Goal: Transaction & Acquisition: Purchase product/service

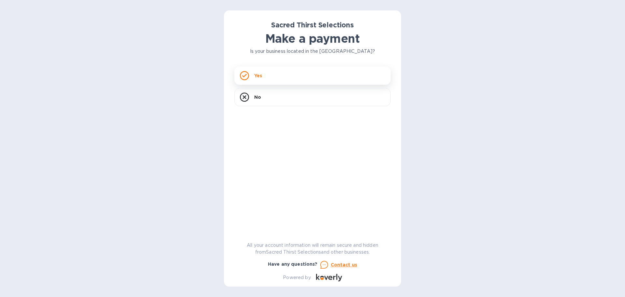
click at [276, 77] on div "Yes" at bounding box center [313, 75] width 156 height 18
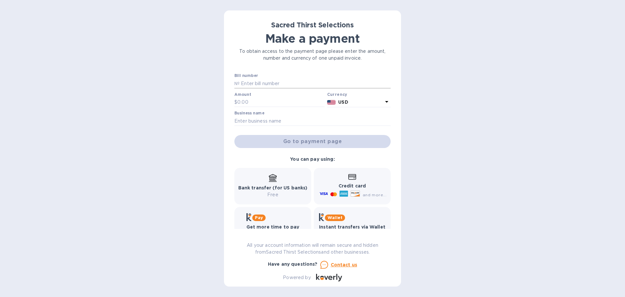
click at [265, 82] on input "text" at bounding box center [315, 84] width 151 height 10
type input "53226"
click at [254, 101] on input "text" at bounding box center [280, 102] width 87 height 10
click at [280, 103] on input "text" at bounding box center [280, 102] width 87 height 10
click at [531, 140] on div "Sacred Thirst Selections Make a payment To obtain access to the payment page pl…" at bounding box center [312, 148] width 625 height 297
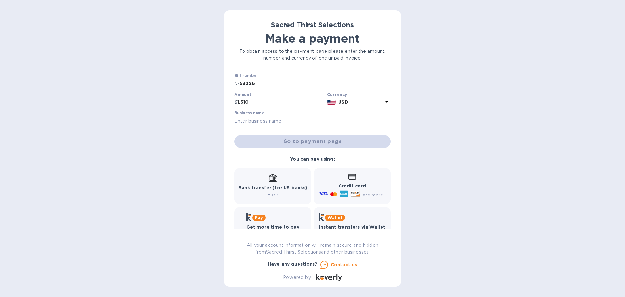
click at [286, 118] on input "text" at bounding box center [313, 121] width 156 height 10
click at [282, 108] on div at bounding box center [280, 107] width 90 height 1
click at [280, 102] on input "1,310" at bounding box center [280, 102] width 87 height 10
type input "1,310.00"
click at [169, 121] on div "Sacred Thirst Selections Make a payment To obtain access to the payment page pl…" at bounding box center [312, 148] width 625 height 297
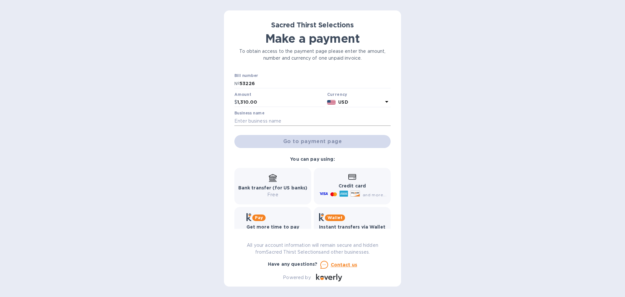
click at [250, 120] on input "text" at bounding box center [313, 121] width 156 height 10
drag, startPoint x: 268, startPoint y: 102, endPoint x: 217, endPoint y: 102, distance: 51.5
click at [217, 102] on div "Sacred Thirst Selections Make a payment To obtain access to the payment page pl…" at bounding box center [312, 148] width 625 height 297
click at [267, 122] on input "text" at bounding box center [313, 121] width 156 height 10
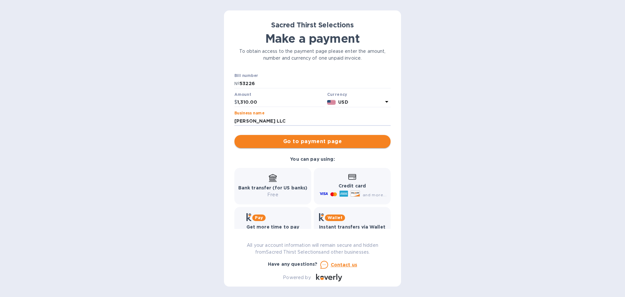
type input "[PERSON_NAME] LLC"
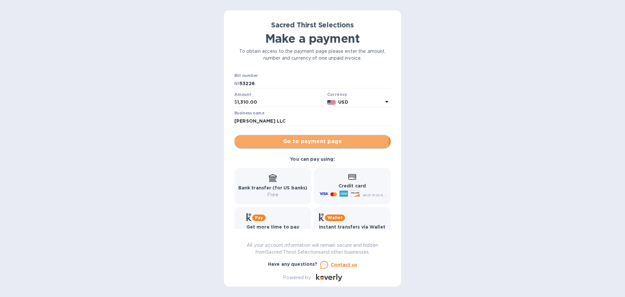
click at [311, 141] on span "Go to payment page" at bounding box center [313, 141] width 146 height 8
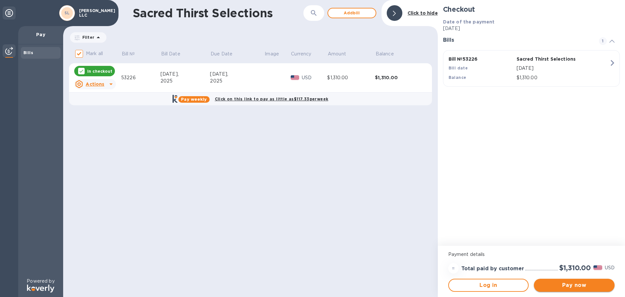
click at [586, 284] on span "Pay now" at bounding box center [574, 285] width 70 height 8
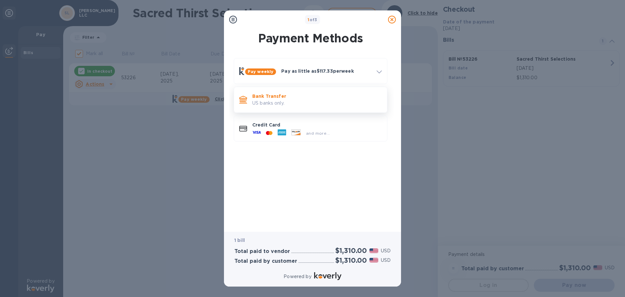
click at [302, 99] on p "Bank Transfer" at bounding box center [317, 96] width 130 height 7
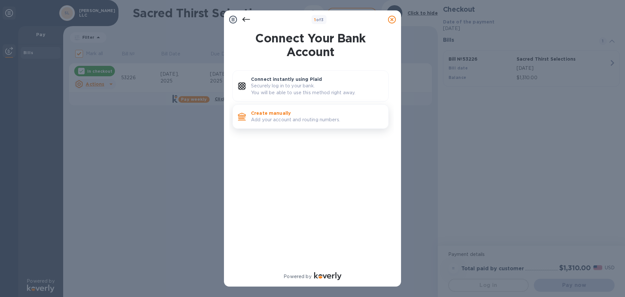
click at [317, 119] on p "Add your account and routing numbers." at bounding box center [317, 119] width 132 height 7
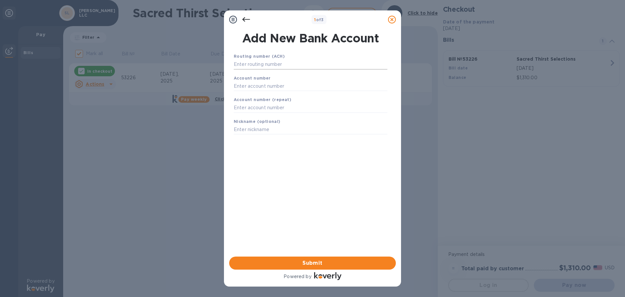
click at [281, 64] on input "text" at bounding box center [311, 65] width 154 height 10
type input "322070381"
click at [261, 93] on input "text" at bounding box center [311, 94] width 154 height 10
type input "8868026207"
click at [239, 117] on input "text" at bounding box center [311, 116] width 154 height 10
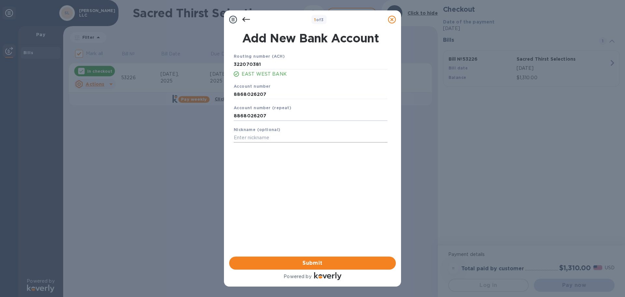
type input "8868026207"
click at [248, 137] on input "text" at bounding box center [311, 138] width 154 height 10
type input "[PERSON_NAME]"
click at [282, 172] on div "Routing number (ACH) [US_BANK_ROUTING_MICR] EAST WEST BANK Account number [FINA…" at bounding box center [310, 146] width 167 height 197
click at [318, 263] on span "Submit" at bounding box center [313, 263] width 156 height 8
